Goal: Information Seeking & Learning: Learn about a topic

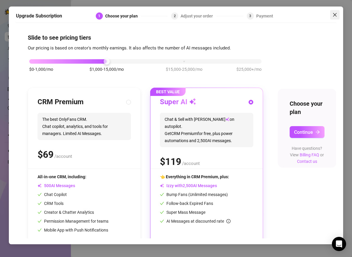
click at [336, 13] on icon "close" at bounding box center [336, 15] width 4 height 4
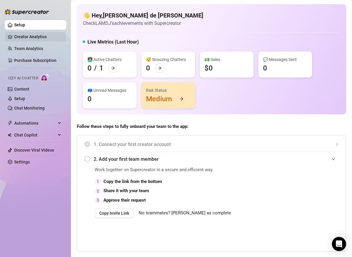
click at [34, 36] on link "Creator Analytics" at bounding box center [37, 36] width 47 height 9
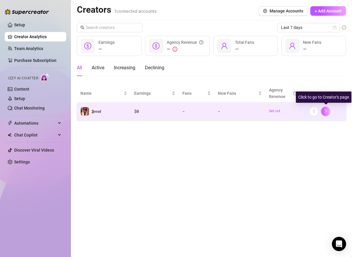
click at [325, 110] on icon "right" at bounding box center [326, 111] width 4 height 4
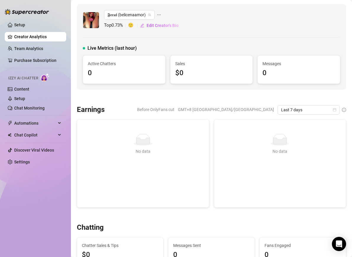
click at [28, 37] on link "Creator Analytics" at bounding box center [37, 36] width 47 height 9
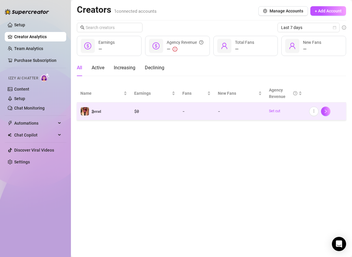
click at [99, 111] on span "𝕱𝖊𝖗𝖆𝖑" at bounding box center [96, 111] width 9 height 5
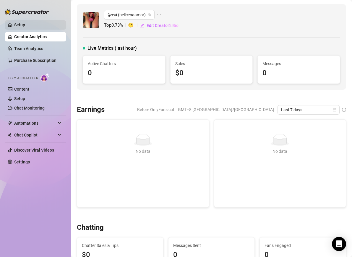
click at [20, 24] on link "Setup" at bounding box center [19, 24] width 11 height 5
